Goal: Transaction & Acquisition: Purchase product/service

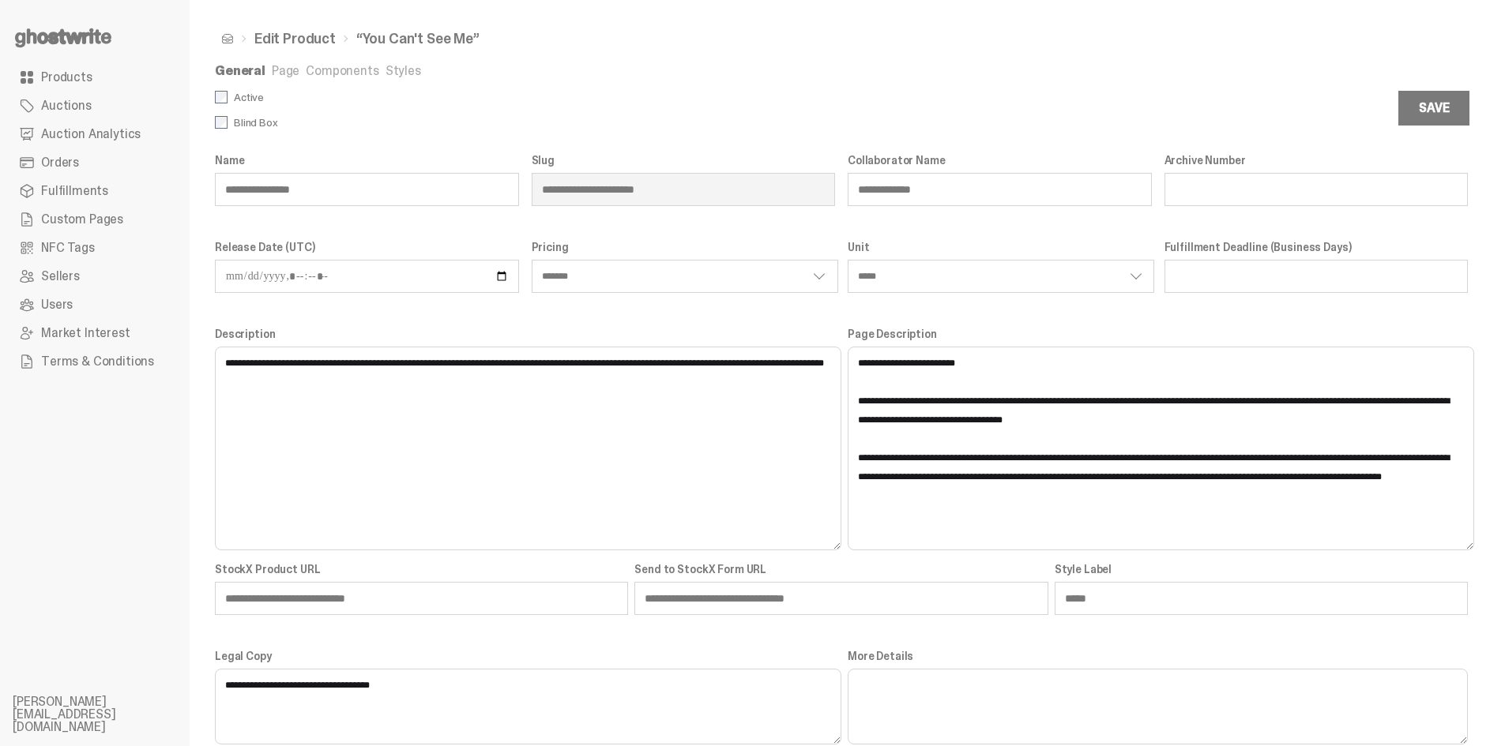
click at [284, 72] on link "Page" at bounding box center [286, 70] width 28 height 17
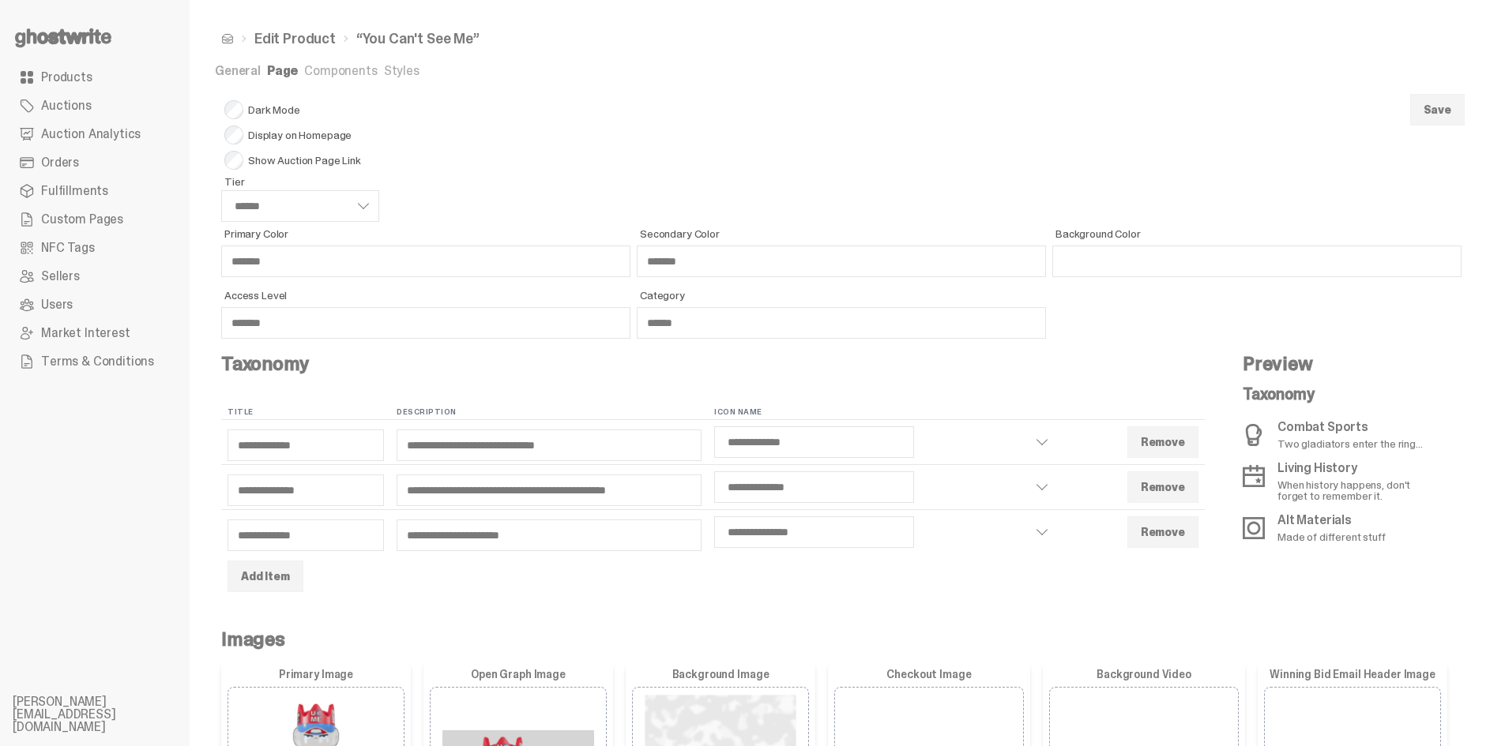
click at [100, 85] on link "Products" at bounding box center [95, 77] width 164 height 28
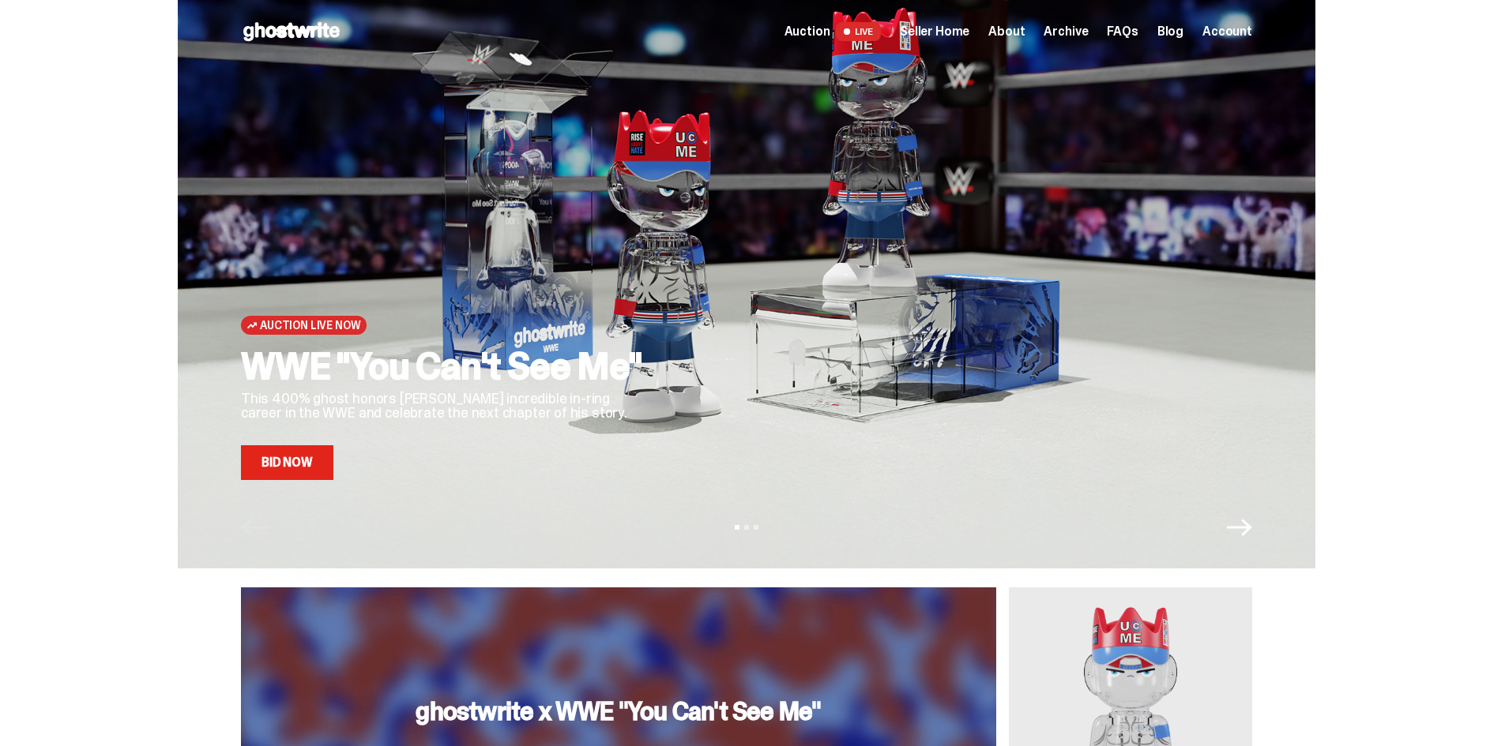
click at [295, 472] on link "Bid Now" at bounding box center [287, 462] width 92 height 35
